Goal: Information Seeking & Learning: Check status

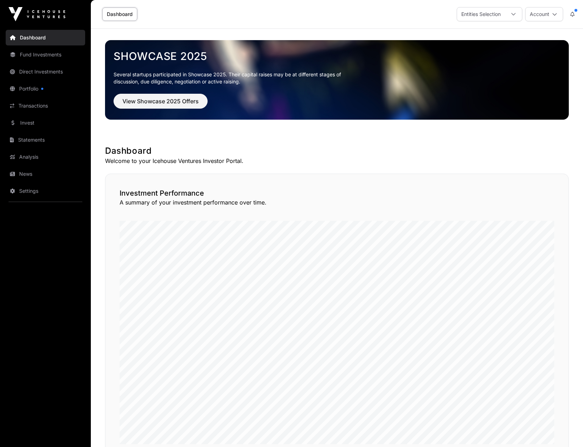
click at [35, 73] on link "Direct Investments" at bounding box center [46, 72] width 80 height 16
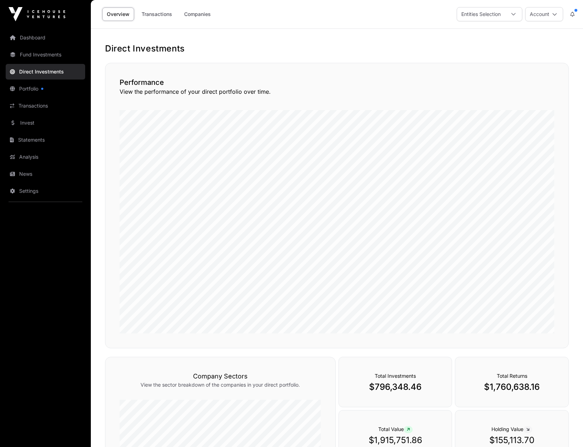
click at [194, 13] on link "Companies" at bounding box center [198, 13] width 36 height 13
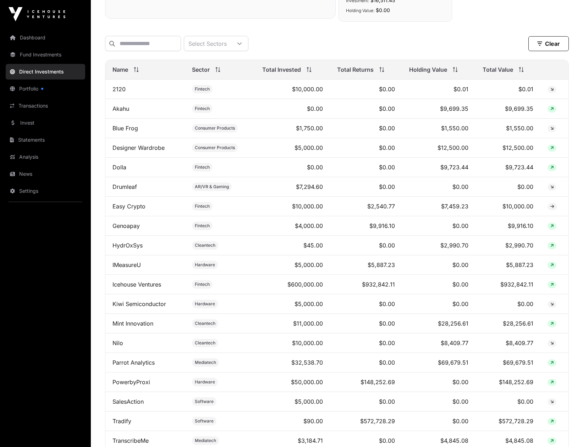
scroll to position [218, 0]
click at [143, 325] on link "Mint Innovation" at bounding box center [133, 323] width 41 height 7
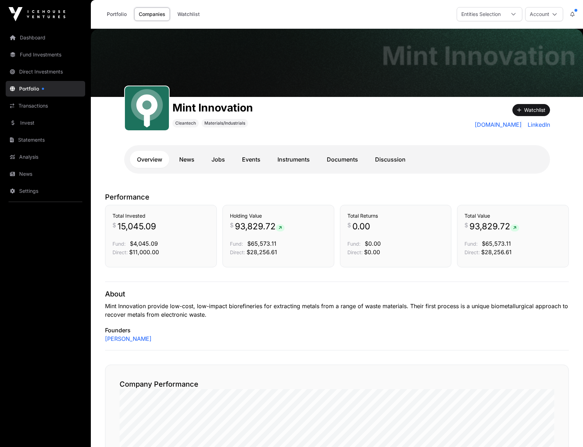
click at [288, 161] on link "Instruments" at bounding box center [293, 159] width 46 height 17
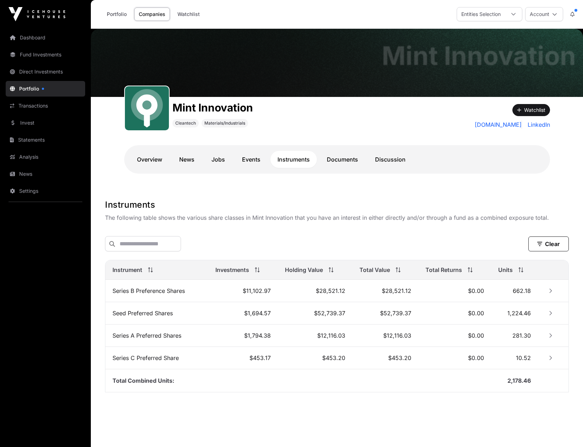
click at [33, 69] on link "Direct Investments" at bounding box center [46, 72] width 80 height 16
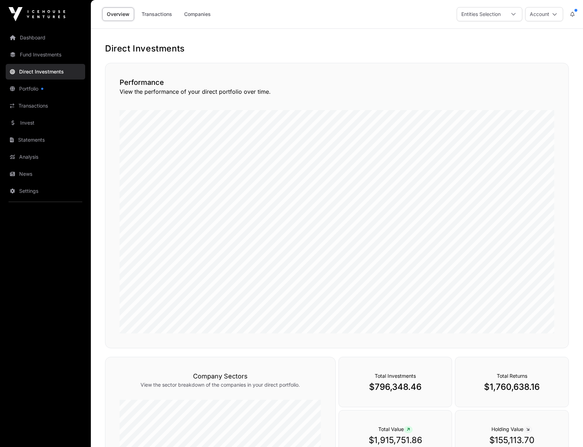
click at [198, 15] on link "Companies" at bounding box center [198, 13] width 36 height 13
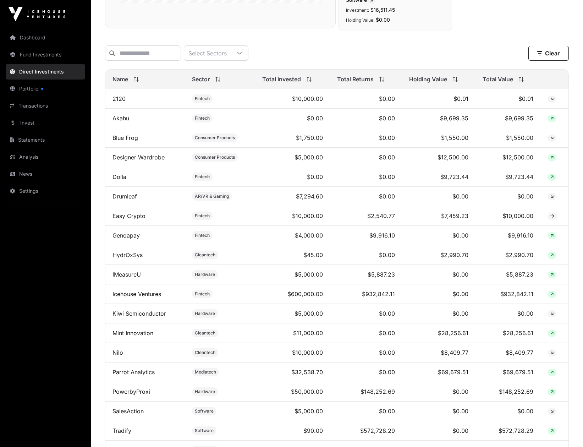
scroll to position [239, 0]
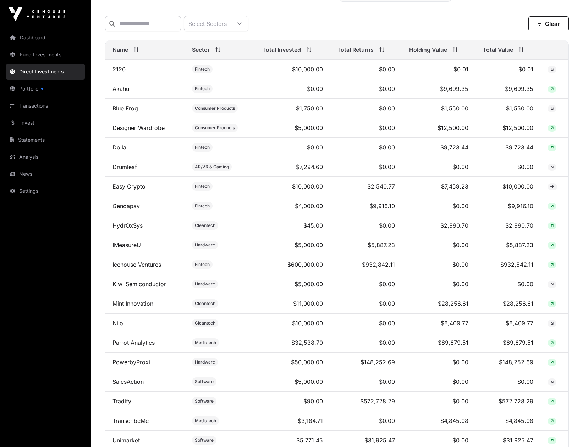
click at [313, 306] on td "$11,000.00" at bounding box center [292, 304] width 75 height 20
click at [149, 308] on td "Mint Innovation" at bounding box center [145, 304] width 80 height 20
click at [146, 307] on link "Mint Innovation" at bounding box center [133, 303] width 41 height 7
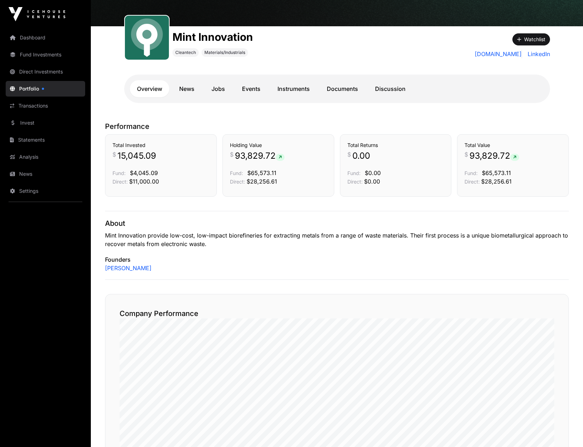
scroll to position [77, 0]
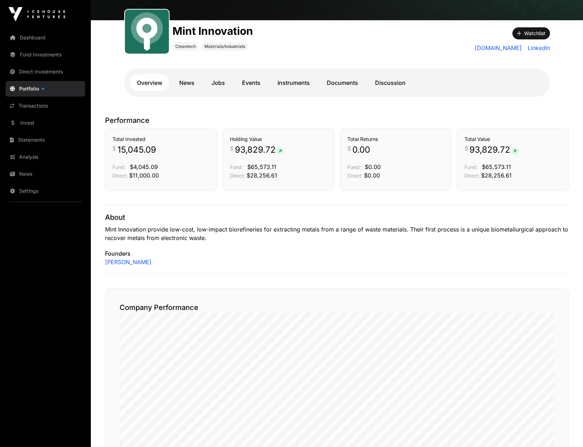
click at [293, 85] on link "Instruments" at bounding box center [293, 82] width 46 height 17
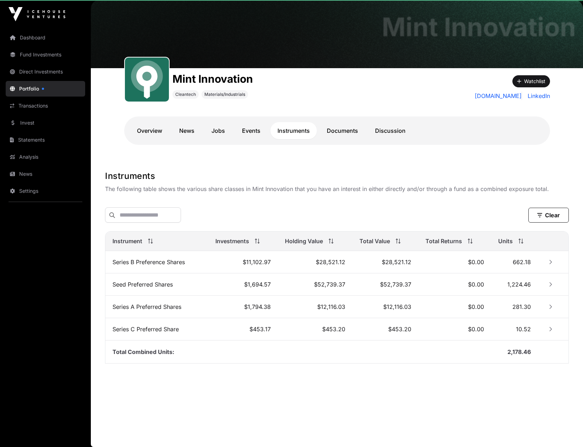
scroll to position [29, 0]
click at [336, 127] on link "Documents" at bounding box center [342, 130] width 45 height 17
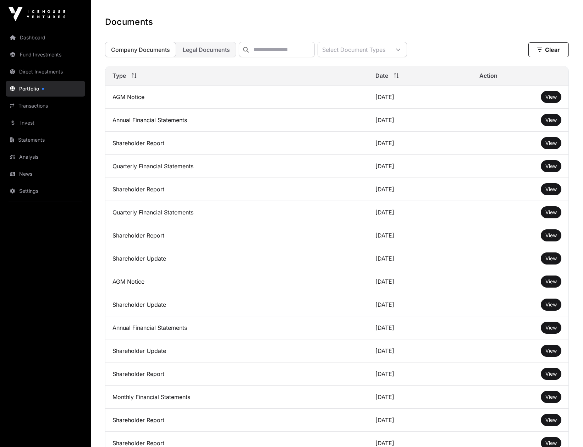
scroll to position [111, 0]
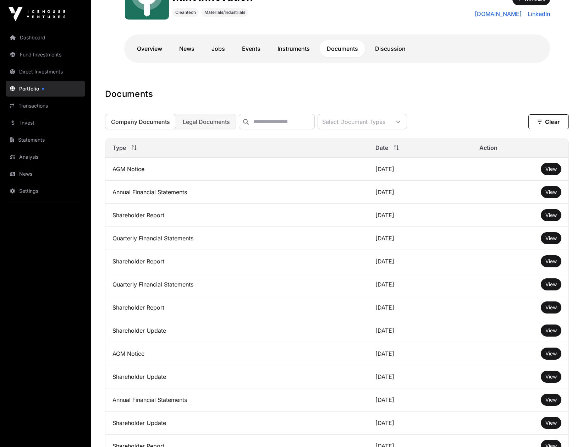
click at [35, 107] on link "Transactions" at bounding box center [46, 106] width 80 height 16
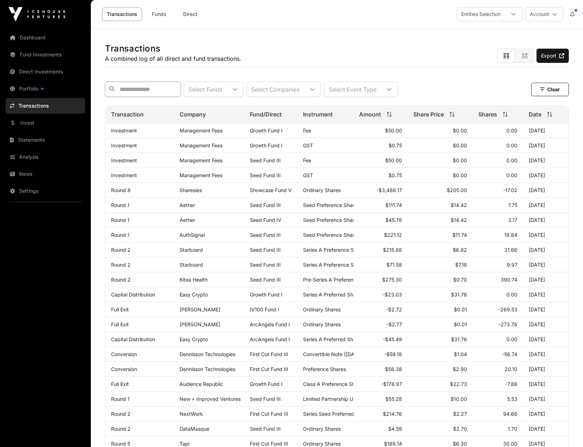
click at [149, 91] on input "text" at bounding box center [143, 89] width 76 height 15
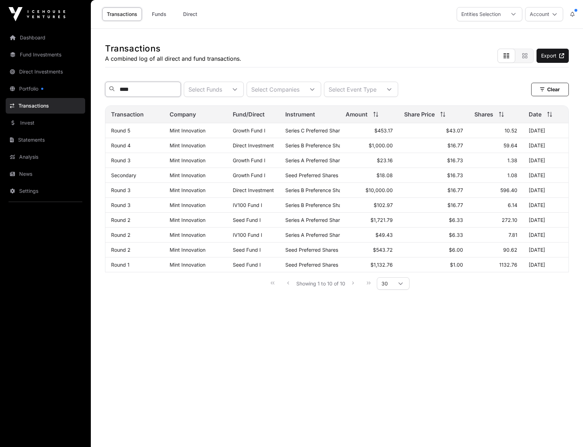
type input "****"
click at [124, 191] on link "Round 3" at bounding box center [121, 190] width 20 height 6
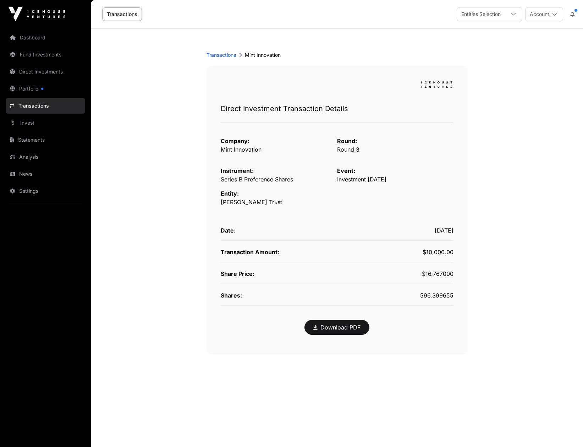
click at [219, 54] on link "Transactions" at bounding box center [221, 54] width 29 height 7
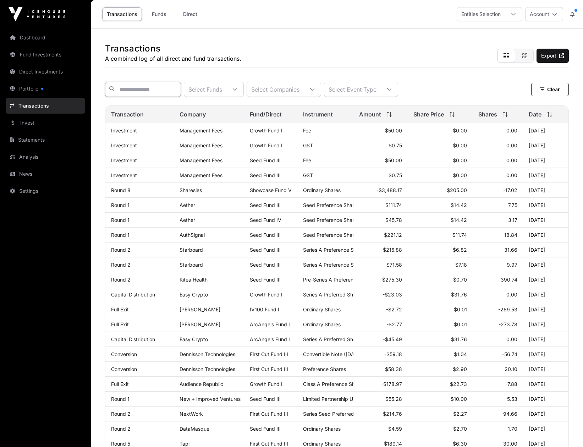
click at [155, 90] on input "text" at bounding box center [143, 89] width 76 height 15
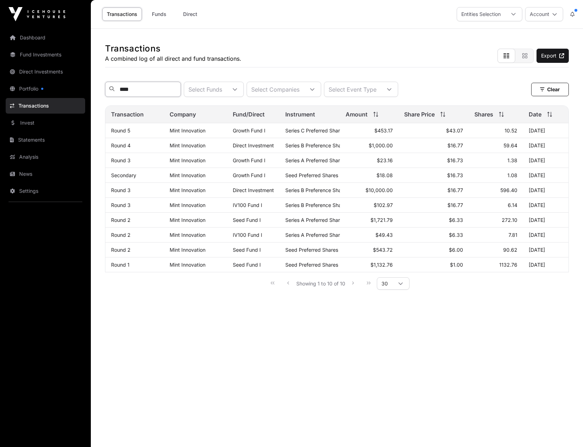
type input "****"
click at [128, 146] on link "Round 4" at bounding box center [121, 145] width 20 height 6
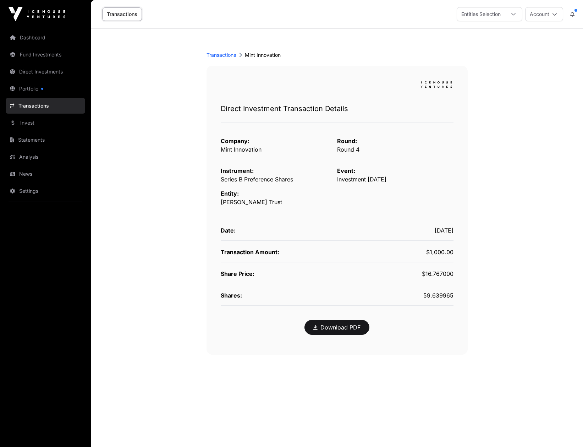
click at [258, 54] on div "Transactions Mint Innovation" at bounding box center [337, 54] width 261 height 7
click at [230, 56] on link "Transactions" at bounding box center [221, 54] width 29 height 7
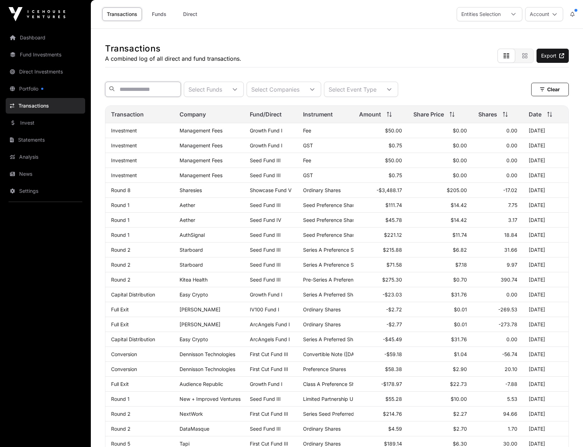
click at [141, 89] on input "text" at bounding box center [143, 89] width 76 height 15
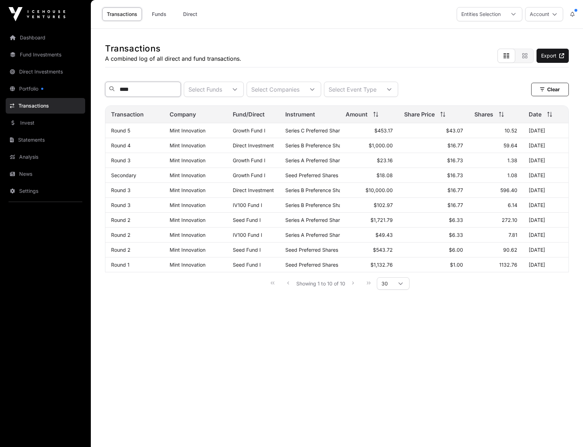
type input "****"
click at [127, 190] on link "Round 3" at bounding box center [121, 190] width 20 height 6
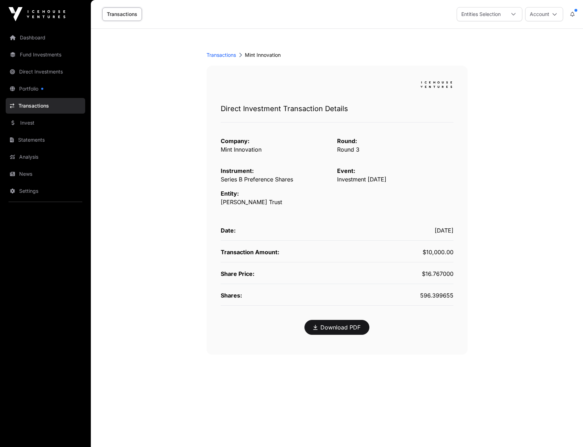
click at [226, 56] on link "Transactions" at bounding box center [221, 54] width 29 height 7
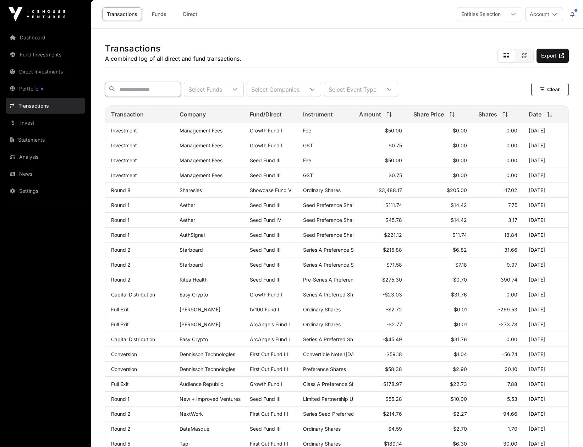
click at [153, 92] on input "text" at bounding box center [143, 89] width 76 height 15
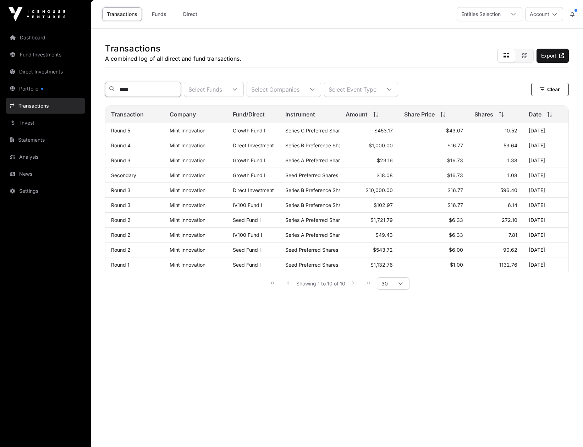
type input "****"
